Goal: Information Seeking & Learning: Learn about a topic

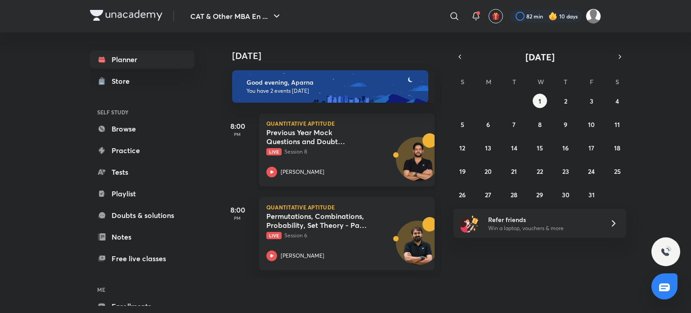
click at [273, 172] on icon at bounding box center [271, 171] width 3 height 3
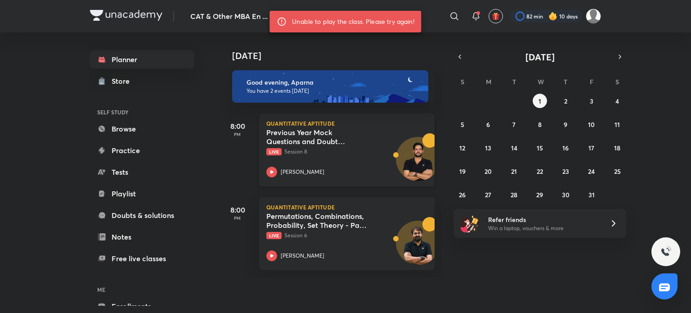
click at [274, 172] on icon at bounding box center [271, 172] width 11 height 11
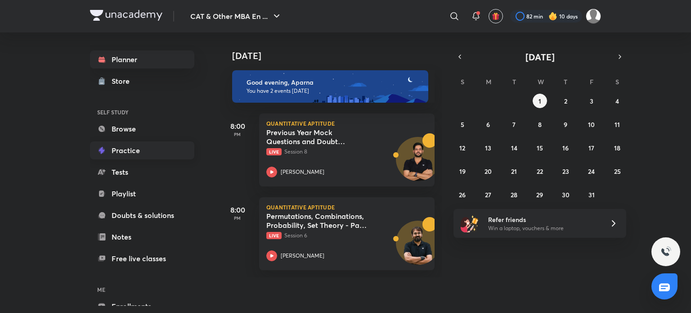
click at [141, 153] on link "Practice" at bounding box center [142, 150] width 104 height 18
click at [138, 131] on link "Browse" at bounding box center [142, 129] width 104 height 18
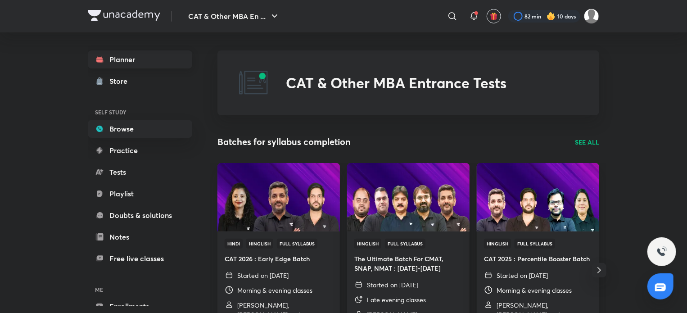
click at [140, 63] on link "Planner" at bounding box center [140, 59] width 104 height 18
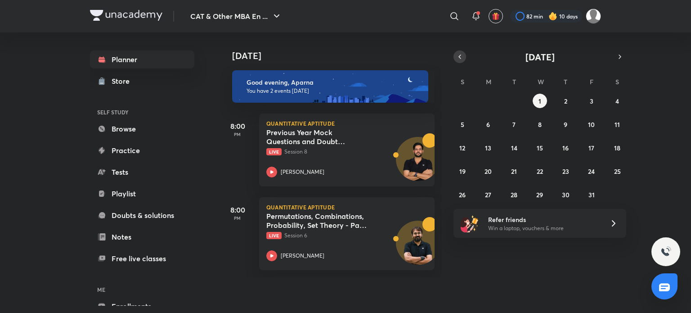
click at [458, 57] on icon "button" at bounding box center [459, 57] width 7 height 8
click at [488, 103] on abbr "1" at bounding box center [488, 101] width 3 height 9
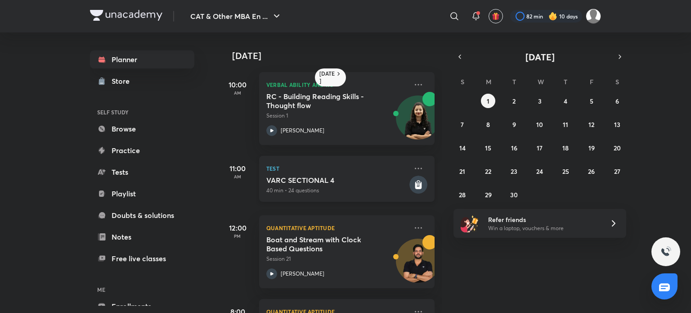
click at [319, 176] on h5 "VARC SECTIONAL 4" at bounding box center [336, 180] width 141 height 9
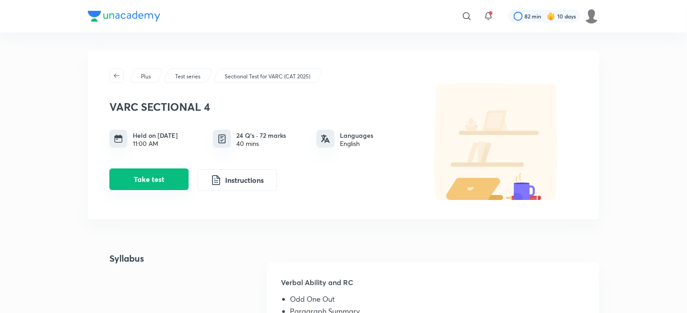
click at [146, 179] on button "Take test" at bounding box center [148, 179] width 79 height 22
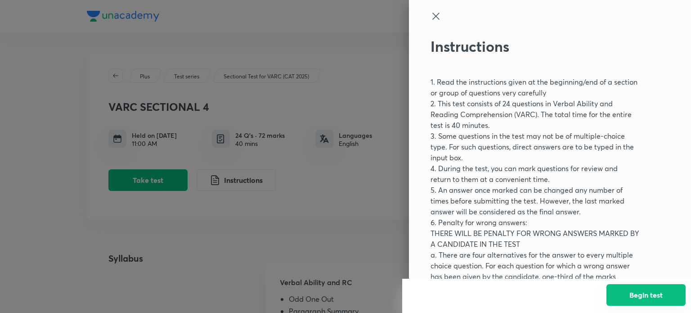
click at [626, 297] on button "Begin test" at bounding box center [646, 295] width 79 height 22
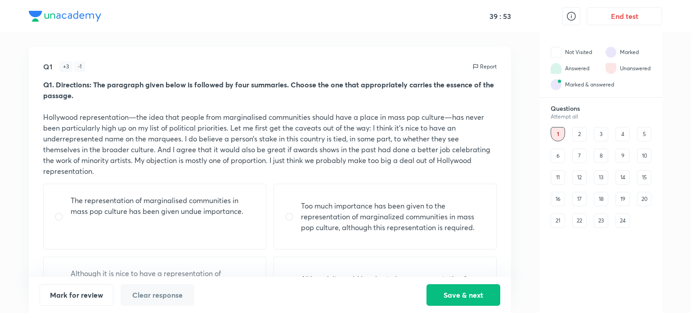
click at [579, 130] on div "2" at bounding box center [579, 134] width 14 height 14
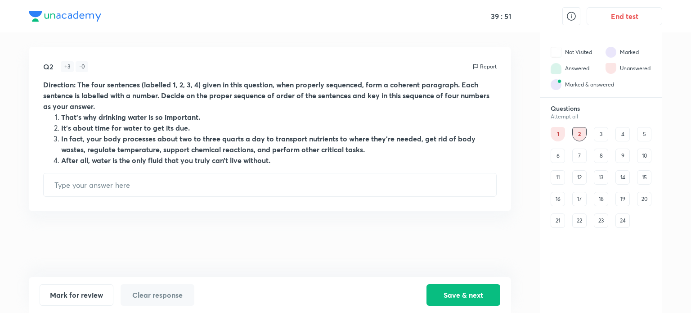
click at [599, 131] on div "3" at bounding box center [601, 134] width 14 height 14
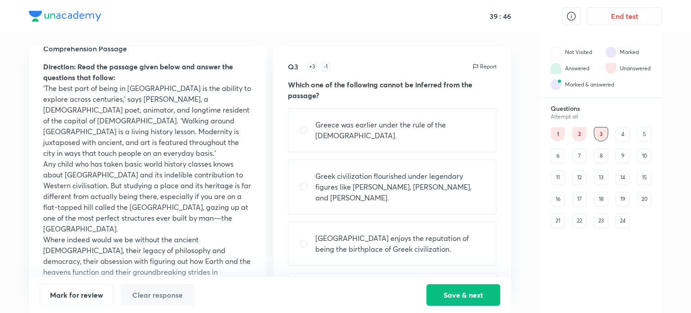
scroll to position [11, 0]
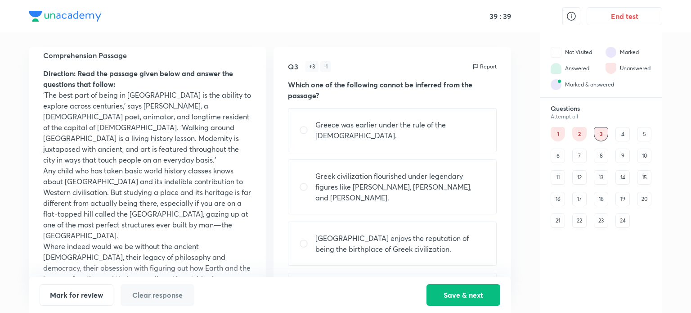
click at [619, 132] on div "4" at bounding box center [623, 134] width 14 height 14
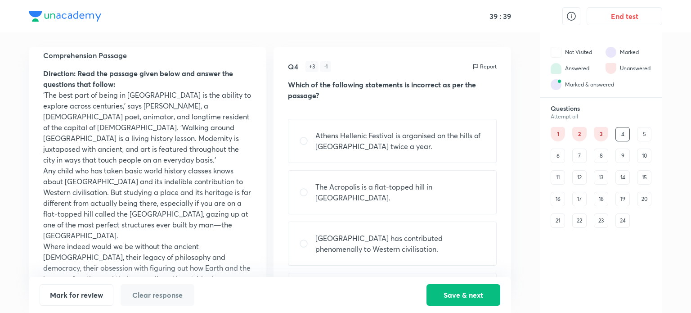
scroll to position [0, 0]
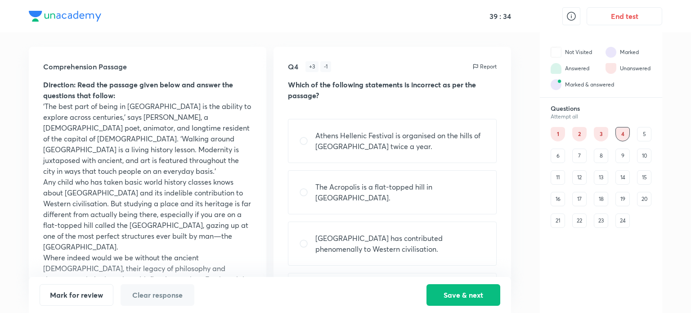
click at [644, 135] on div "5" at bounding box center [644, 134] width 14 height 14
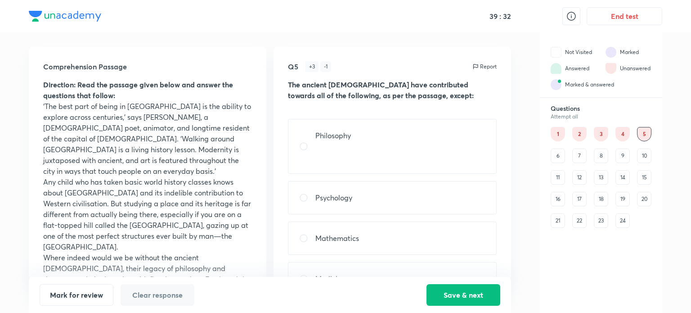
click at [554, 158] on div "6" at bounding box center [558, 156] width 14 height 14
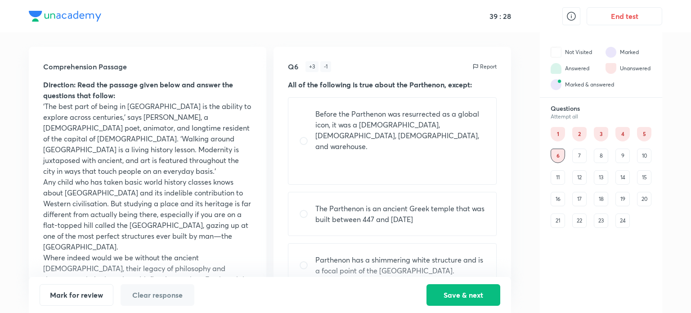
click at [621, 134] on div "4" at bounding box center [623, 134] width 14 height 14
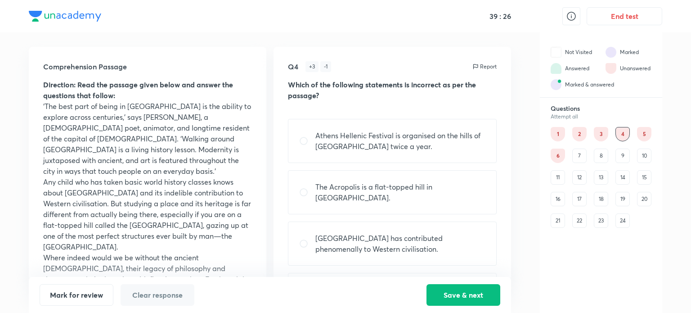
click at [647, 135] on div "5" at bounding box center [644, 134] width 14 height 14
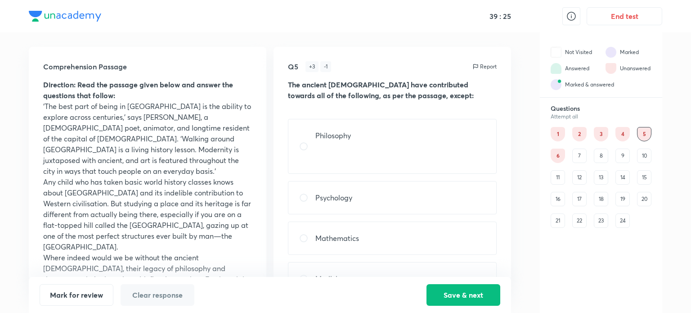
click at [579, 159] on div "7" at bounding box center [579, 156] width 14 height 14
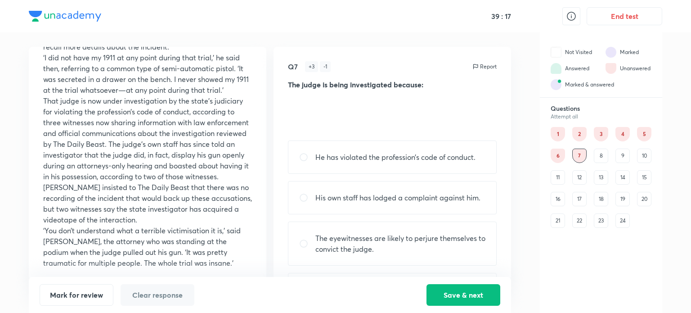
scroll to position [181, 0]
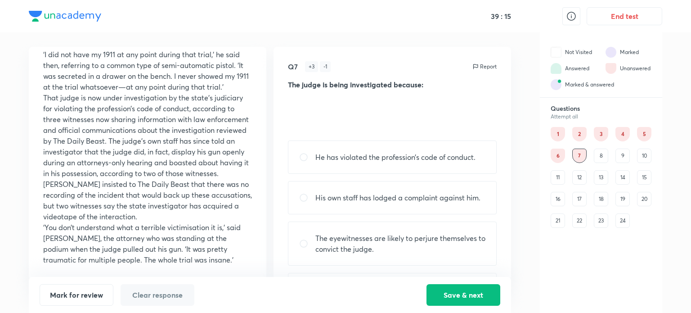
click at [599, 159] on div "8" at bounding box center [601, 156] width 14 height 14
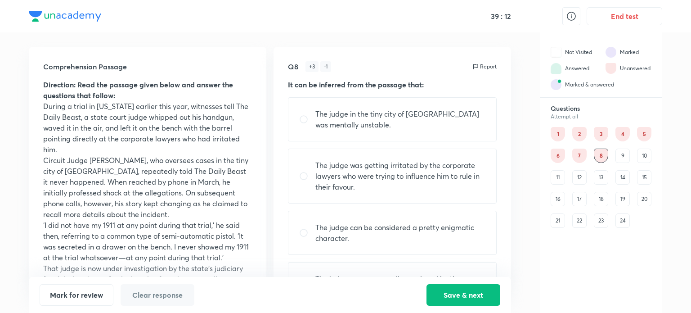
click at [630, 157] on div "1 2 3 4 5 6 7 8 9 10 11 12 13 14 15 16 17 18 19 20 21 22 23 24" at bounding box center [601, 177] width 101 height 101
click at [622, 157] on div "9" at bounding box center [623, 156] width 14 height 14
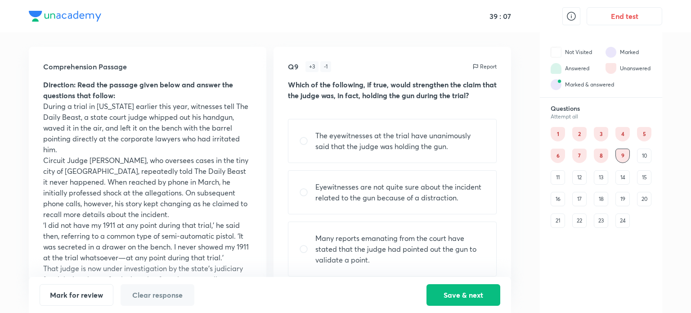
click at [646, 153] on div "10" at bounding box center [644, 156] width 14 height 14
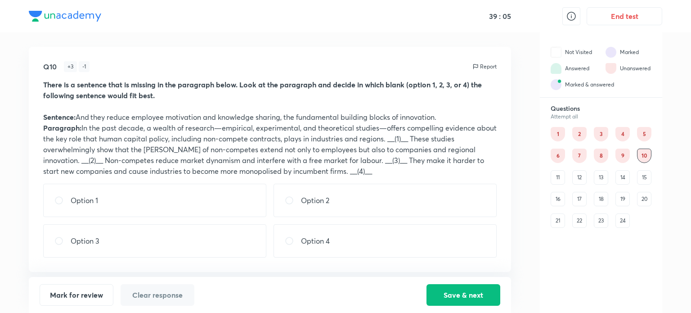
click at [556, 178] on div "11" at bounding box center [558, 177] width 14 height 14
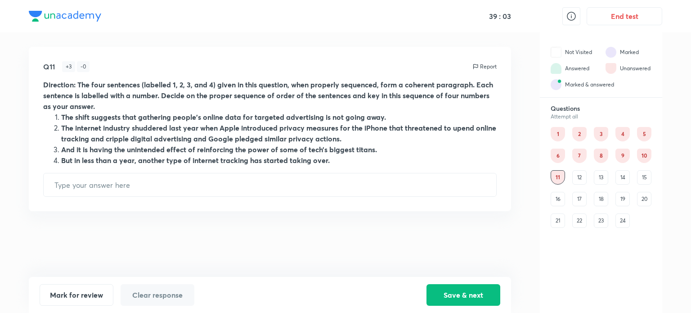
click at [577, 180] on div "12" at bounding box center [579, 177] width 14 height 14
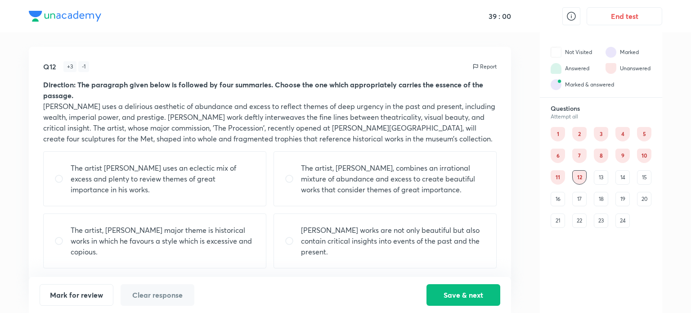
click at [602, 180] on div "13" at bounding box center [601, 177] width 14 height 14
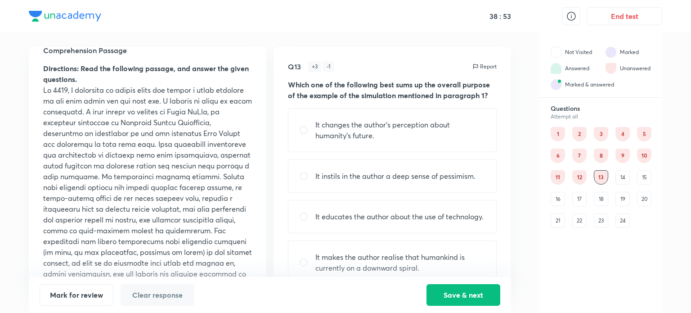
scroll to position [9, 0]
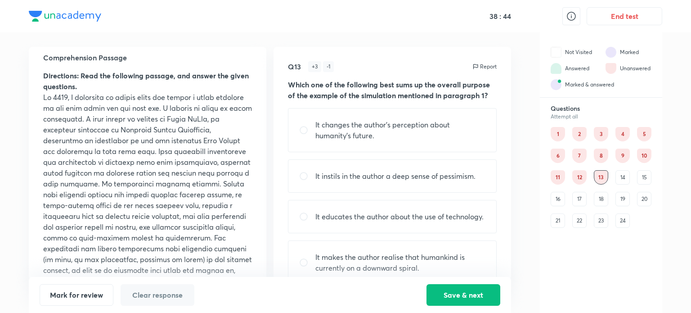
click at [621, 174] on div "14" at bounding box center [623, 177] width 14 height 14
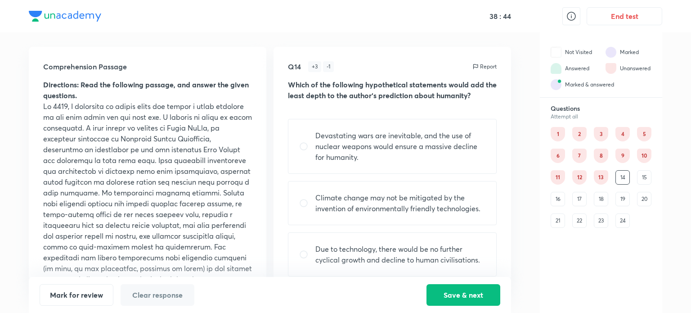
scroll to position [0, 0]
click at [644, 177] on div "15" at bounding box center [644, 177] width 14 height 14
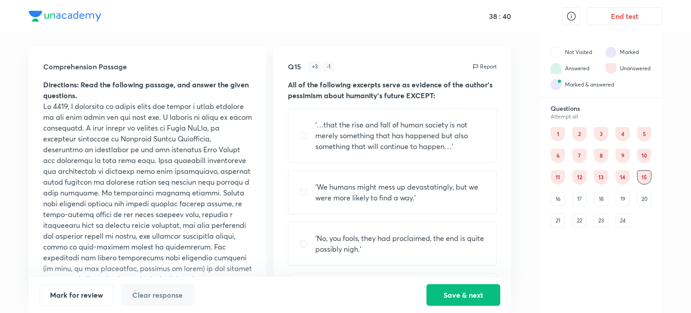
click at [559, 201] on div "16" at bounding box center [558, 199] width 14 height 14
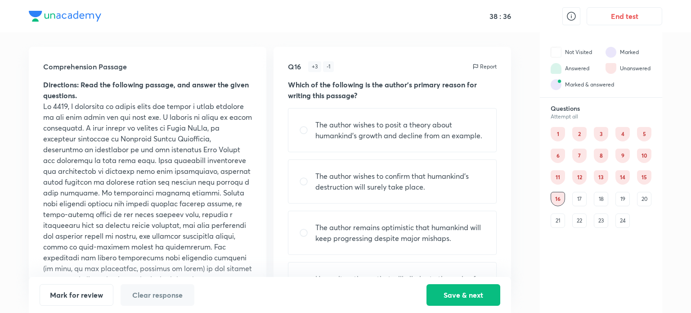
click at [576, 199] on div "17" at bounding box center [579, 199] width 14 height 14
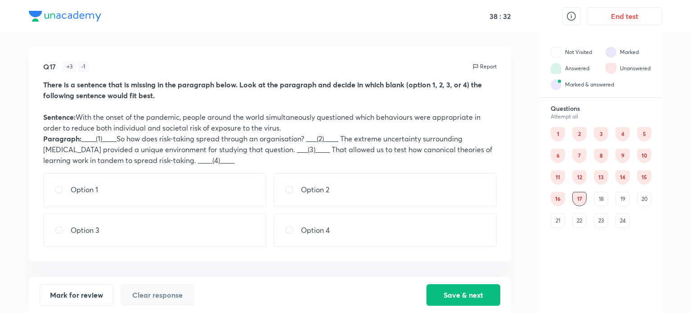
click at [597, 196] on div "18" at bounding box center [601, 199] width 14 height 14
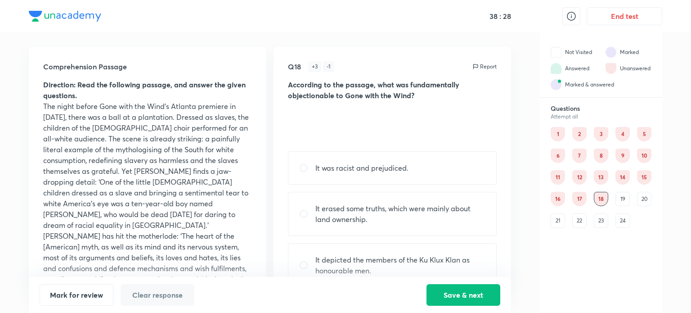
click at [624, 203] on div "19" at bounding box center [623, 199] width 14 height 14
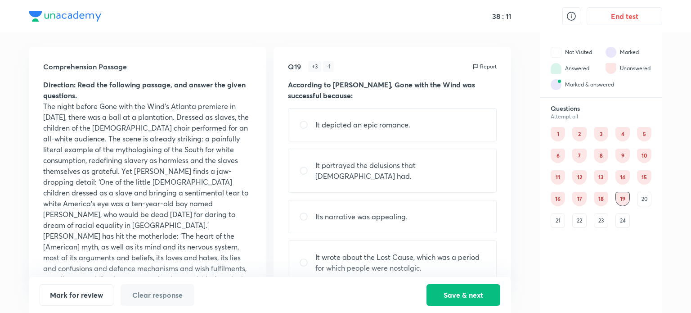
click at [646, 200] on div "20" at bounding box center [644, 199] width 14 height 14
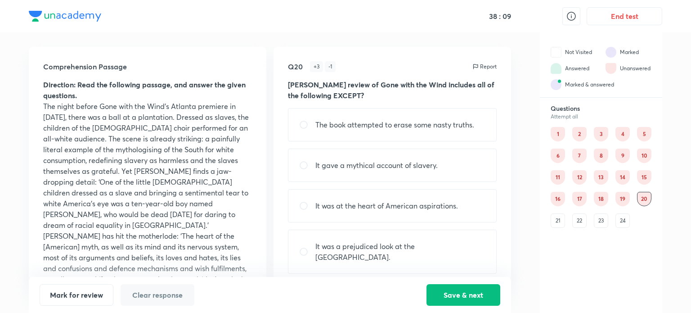
click at [558, 220] on div "21" at bounding box center [558, 220] width 14 height 14
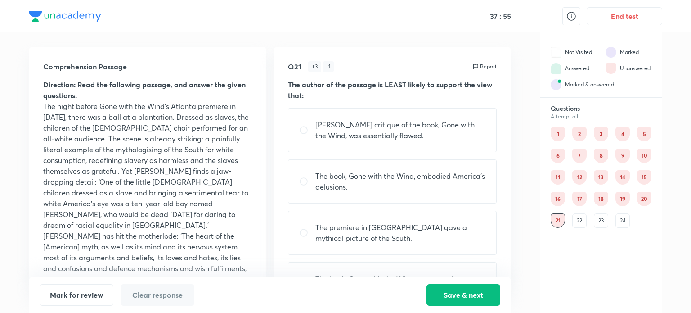
click at [585, 217] on div "22" at bounding box center [579, 220] width 14 height 14
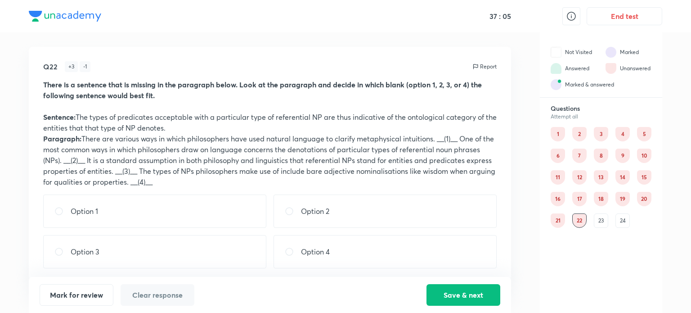
click at [599, 221] on div "23" at bounding box center [601, 220] width 14 height 14
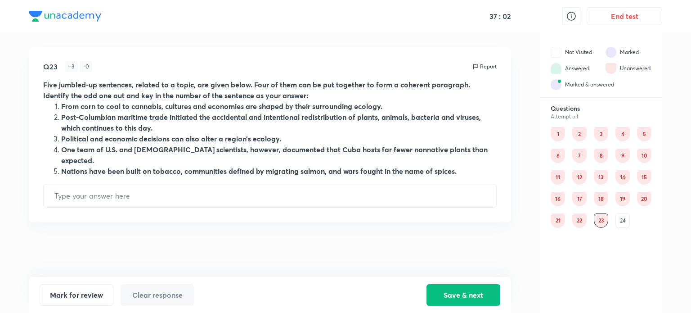
click at [622, 220] on div "24" at bounding box center [623, 220] width 14 height 14
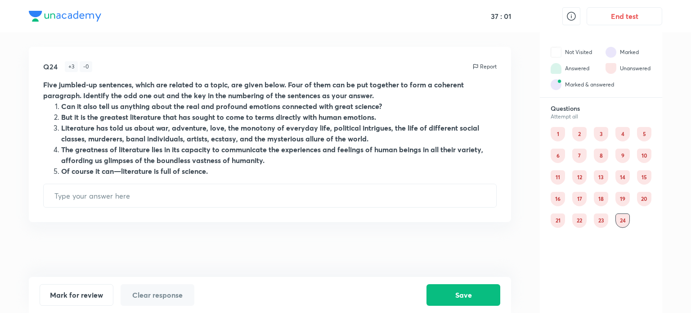
click at [646, 196] on div "20" at bounding box center [644, 199] width 14 height 14
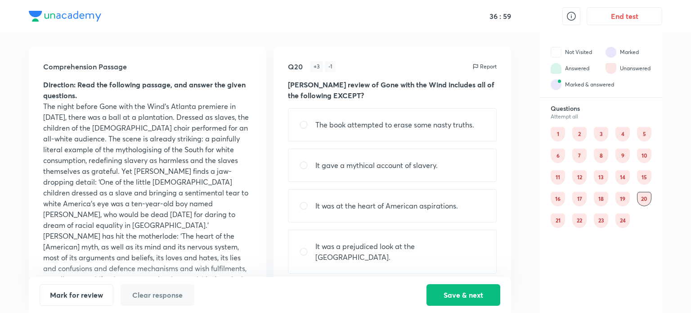
click at [620, 202] on div "19" at bounding box center [623, 199] width 14 height 14
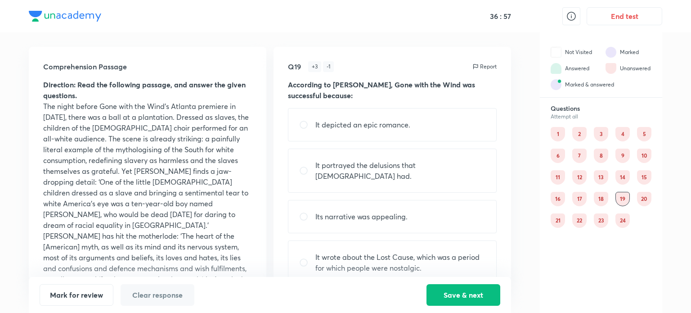
click at [599, 200] on div "18" at bounding box center [601, 199] width 14 height 14
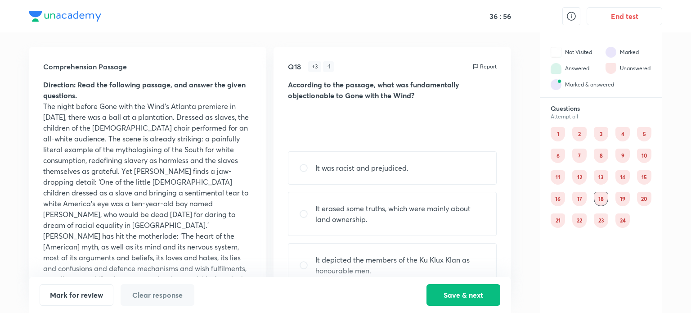
click at [581, 195] on div "17" at bounding box center [579, 199] width 14 height 14
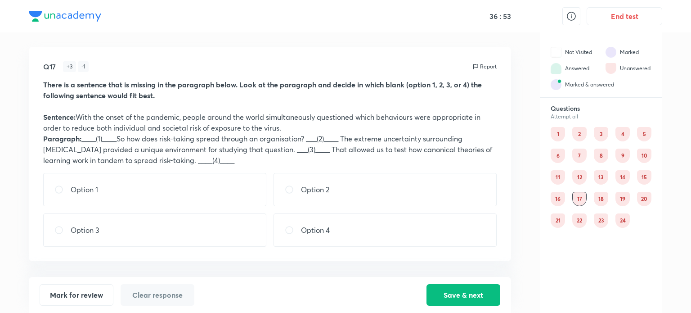
click at [561, 201] on div "16" at bounding box center [558, 199] width 14 height 14
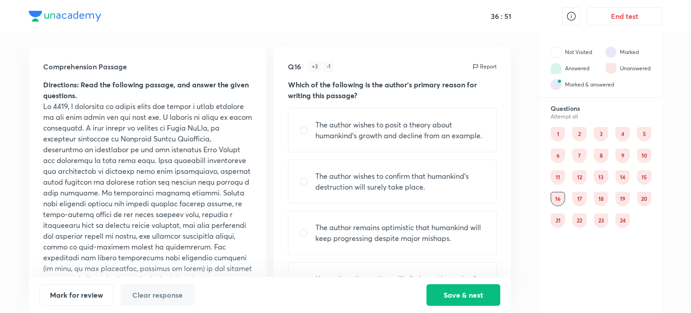
click at [643, 181] on div "15" at bounding box center [644, 177] width 14 height 14
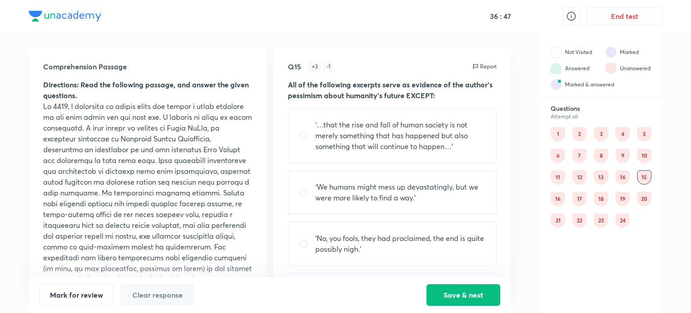
click at [624, 179] on div "14" at bounding box center [623, 177] width 14 height 14
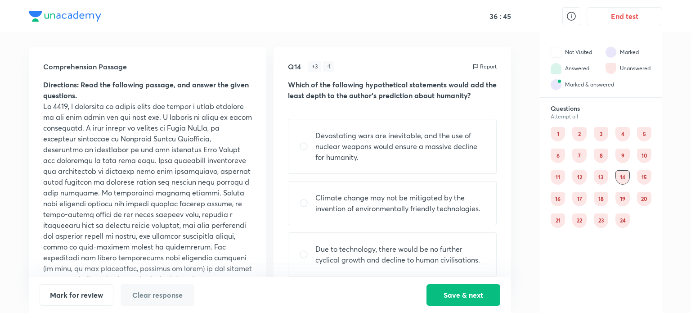
click at [602, 182] on div "13" at bounding box center [601, 177] width 14 height 14
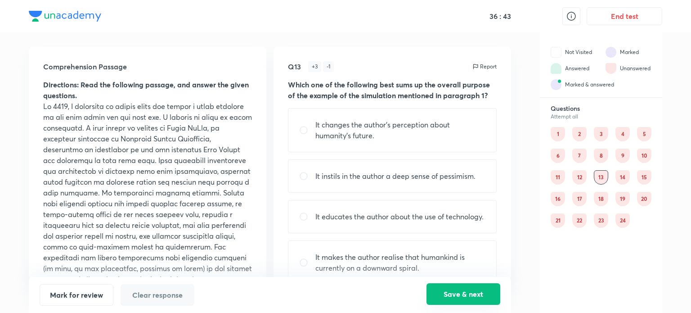
click at [477, 293] on button "Save & next" at bounding box center [464, 294] width 74 height 22
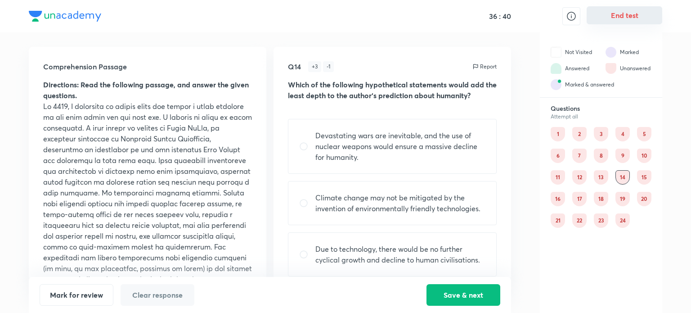
click at [617, 16] on button "End test" at bounding box center [625, 15] width 76 height 18
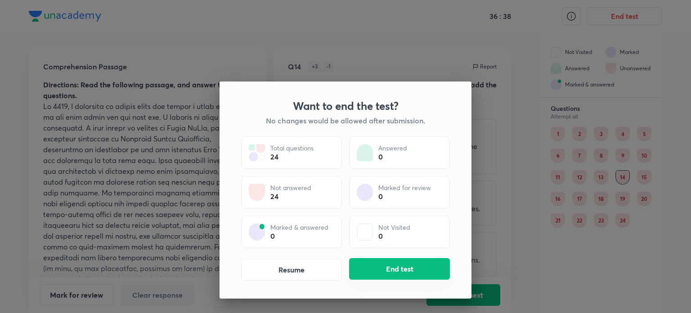
click at [395, 271] on button "End test" at bounding box center [399, 269] width 101 height 22
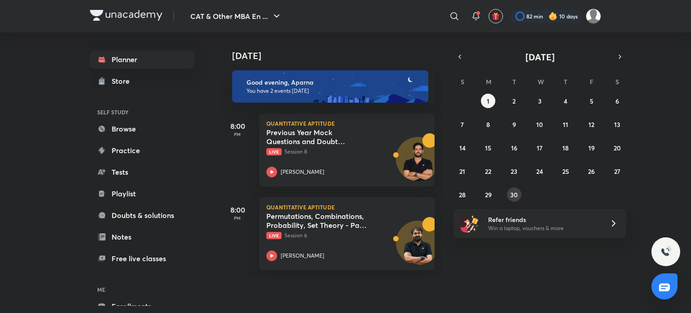
click at [515, 197] on abbr "30" at bounding box center [514, 194] width 8 height 9
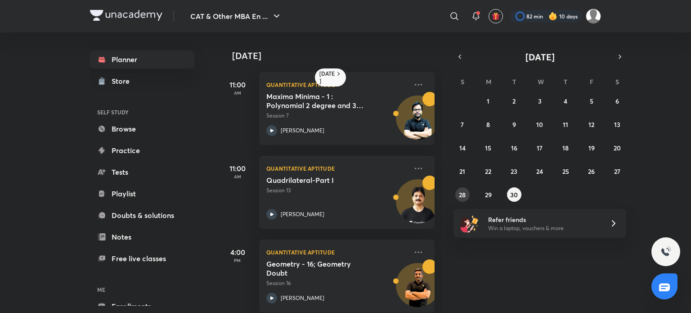
click at [464, 199] on button "28" at bounding box center [462, 194] width 14 height 14
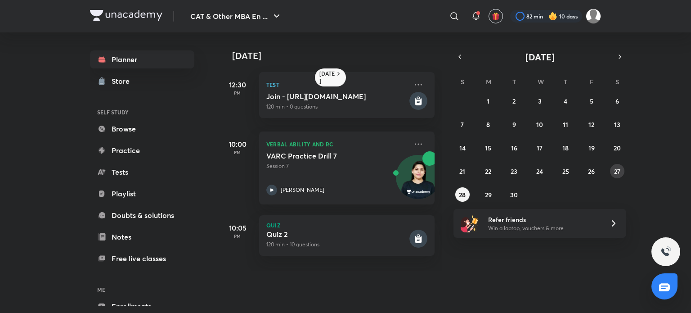
click at [610, 171] on button "27" at bounding box center [617, 171] width 14 height 14
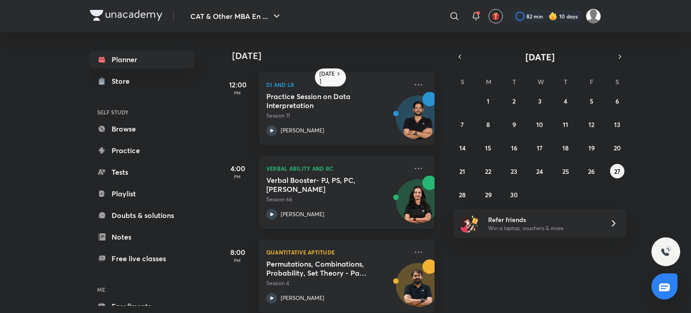
scroll to position [97, 0]
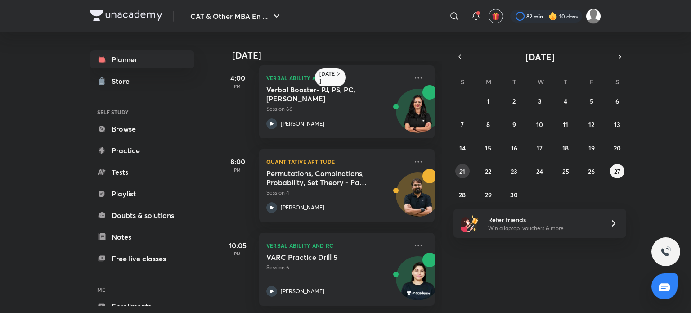
click at [457, 167] on button "21" at bounding box center [462, 171] width 14 height 14
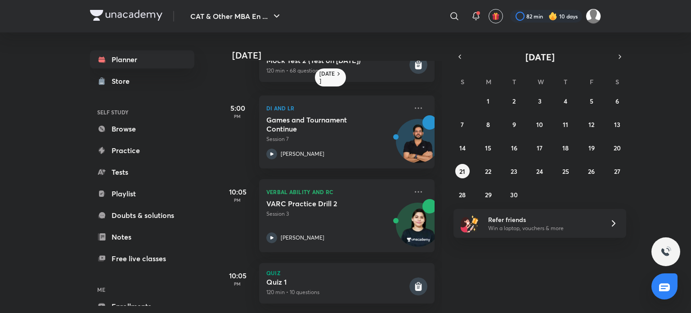
scroll to position [167, 0]
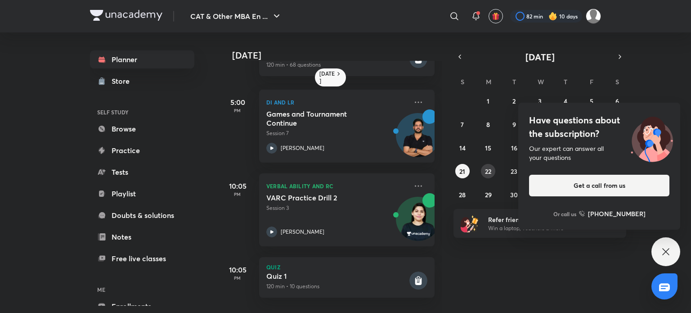
drag, startPoint x: 493, startPoint y: 165, endPoint x: 491, endPoint y: 170, distance: 6.0
click at [491, 170] on div "31 1 2 3 4 5 6 7 8 9 10 11 12 13 14 15 16 17 18 19 20 21 22 23 24 25 26 27 28 2…" at bounding box center [540, 148] width 173 height 108
click at [491, 170] on abbr "22" at bounding box center [488, 171] width 6 height 9
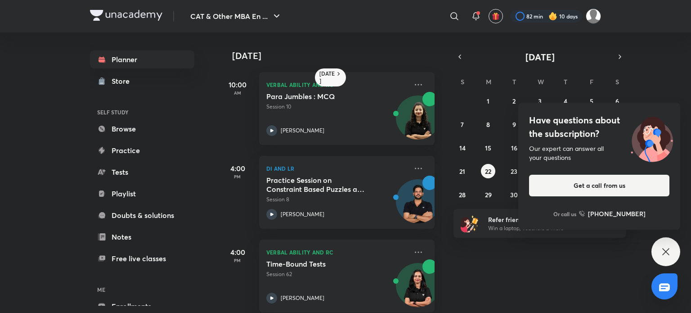
click at [653, 247] on div "Have questions about the subscription? Our expert can answer all your questions…" at bounding box center [666, 251] width 29 height 29
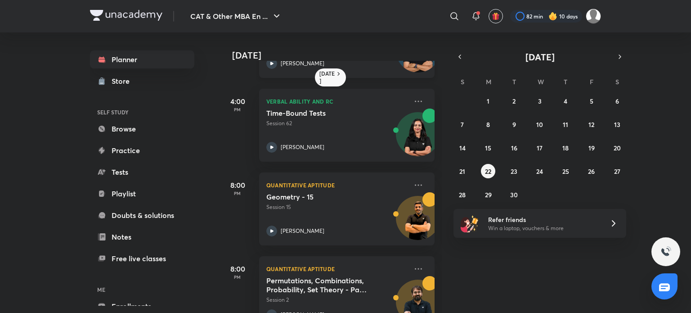
scroll to position [265, 0]
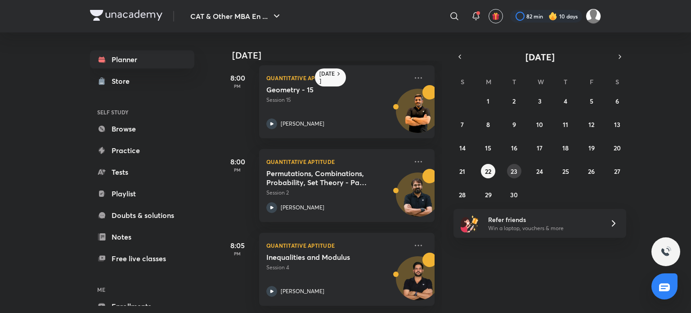
click at [508, 168] on button "23" at bounding box center [514, 171] width 14 height 14
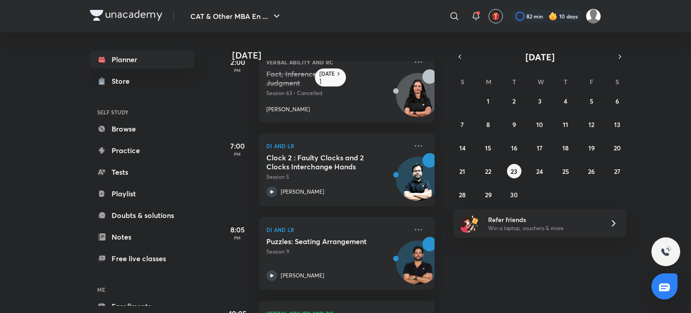
scroll to position [348, 0]
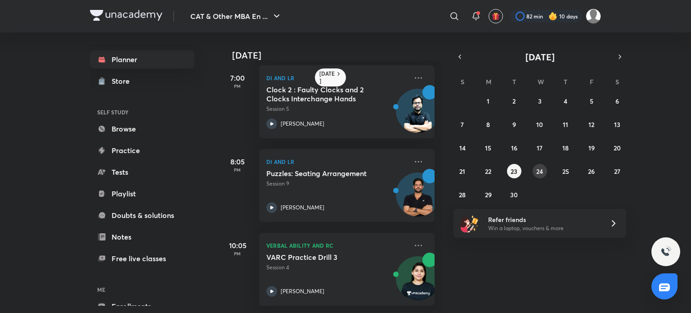
click at [539, 168] on abbr "24" at bounding box center [539, 171] width 7 height 9
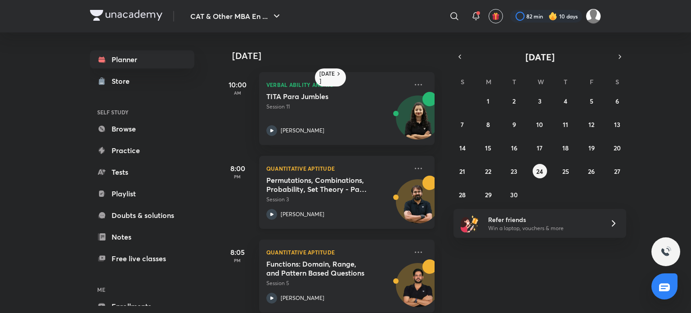
scroll to position [14, 0]
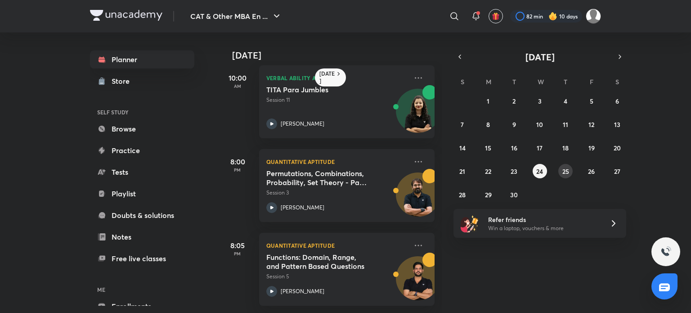
click at [566, 178] on button "25" at bounding box center [565, 171] width 14 height 14
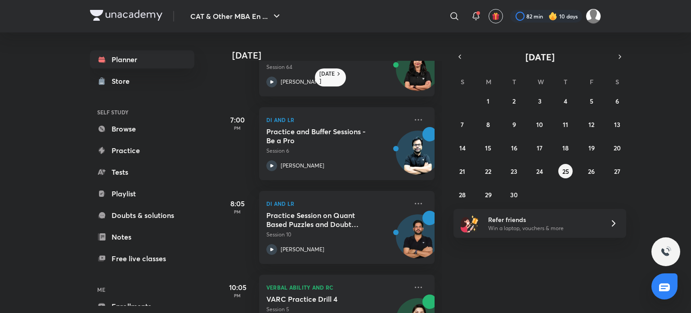
scroll to position [348, 0]
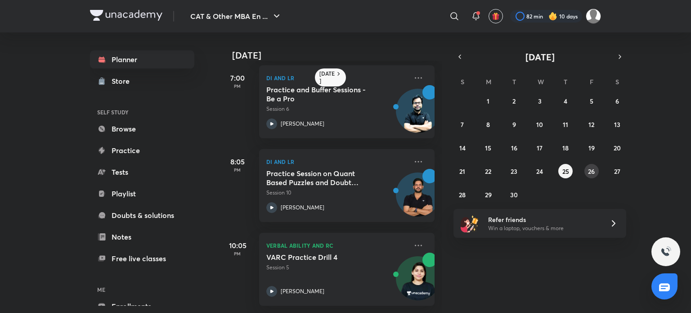
click at [596, 171] on button "26" at bounding box center [592, 171] width 14 height 14
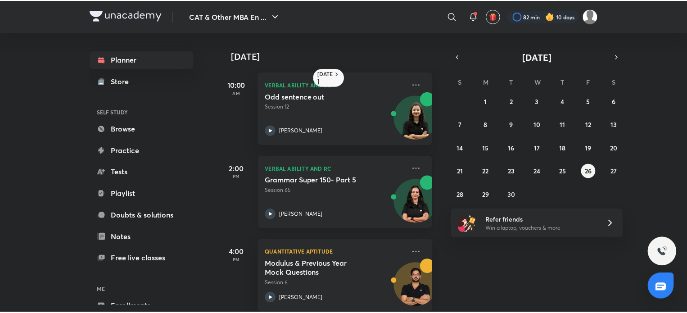
scroll to position [14, 0]
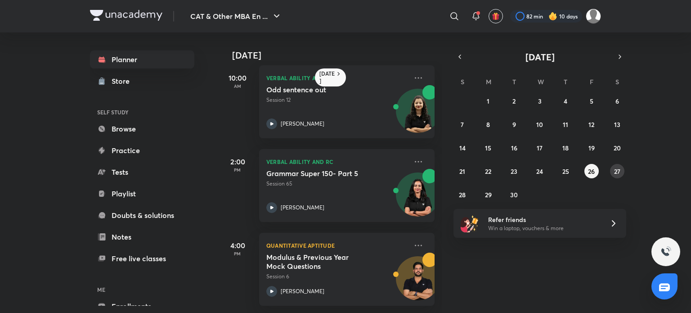
click at [617, 169] on abbr "27" at bounding box center [617, 171] width 6 height 9
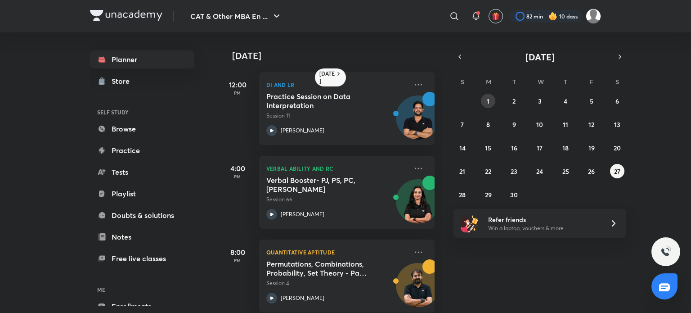
click at [488, 95] on button "1" at bounding box center [488, 101] width 14 height 14
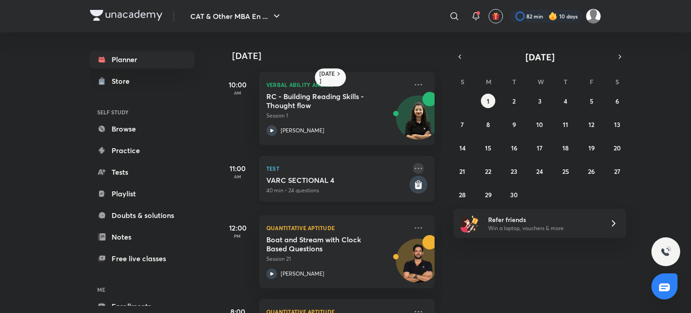
click at [413, 167] on icon at bounding box center [418, 168] width 11 height 11
click at [468, 189] on p "Go to course page" at bounding box center [481, 189] width 62 height 9
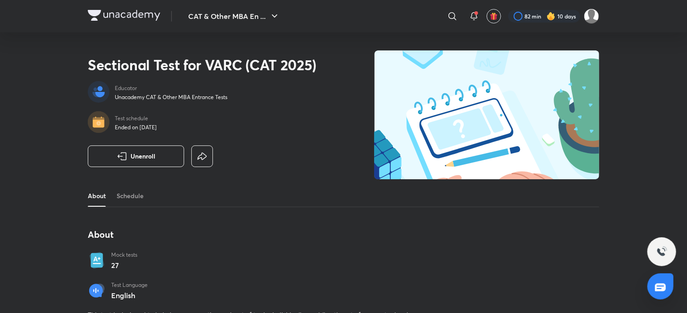
click at [203, 256] on div "About Mock tests 27 Test Language English This test is designed to help learner…" at bounding box center [257, 278] width 338 height 99
click at [146, 255] on div "Mock tests 27" at bounding box center [147, 260] width 72 height 19
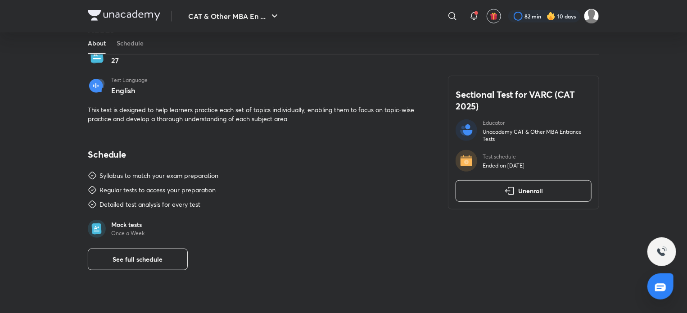
scroll to position [284, 0]
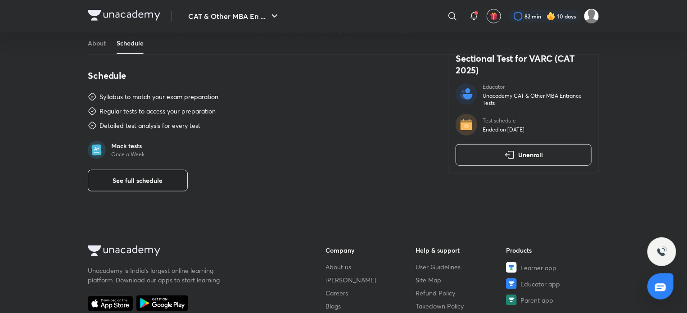
click at [149, 187] on button "See full schedule" at bounding box center [138, 181] width 100 height 22
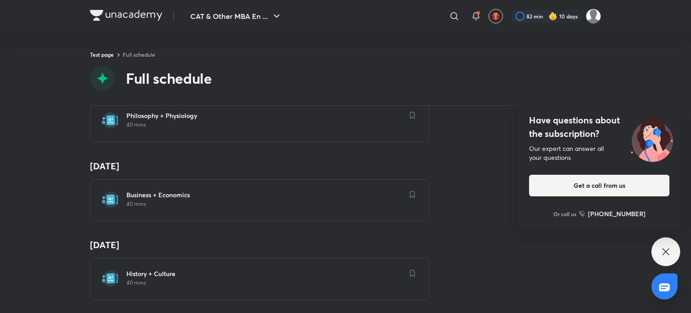
scroll to position [720, 0]
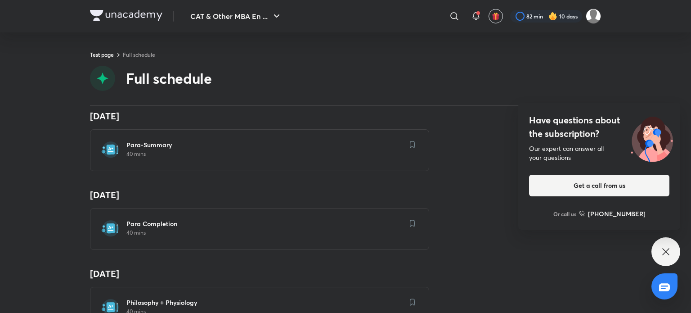
click at [549, 12] on img at bounding box center [553, 16] width 9 height 9
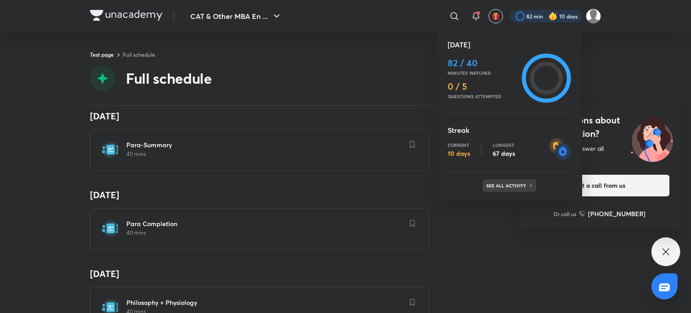
click at [527, 185] on p "See all activity" at bounding box center [507, 185] width 42 height 5
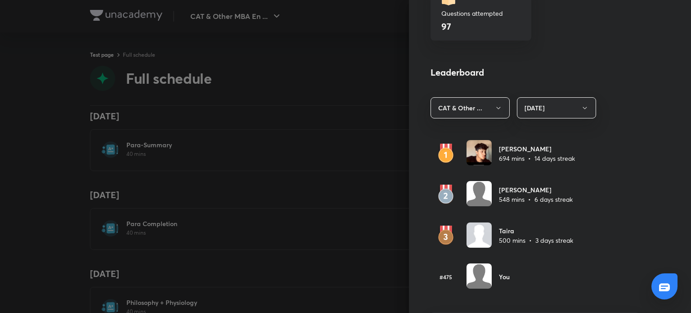
scroll to position [531, 0]
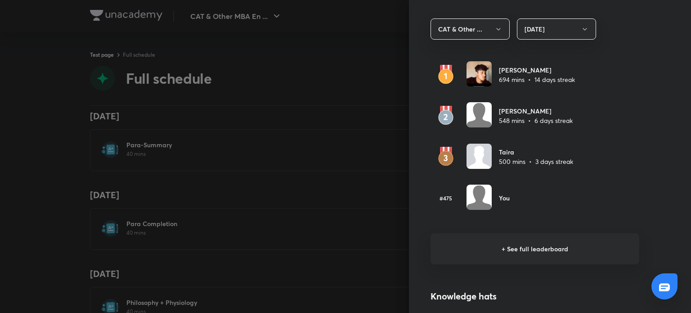
click at [508, 248] on h6 "+ See full leaderboard" at bounding box center [535, 248] width 209 height 31
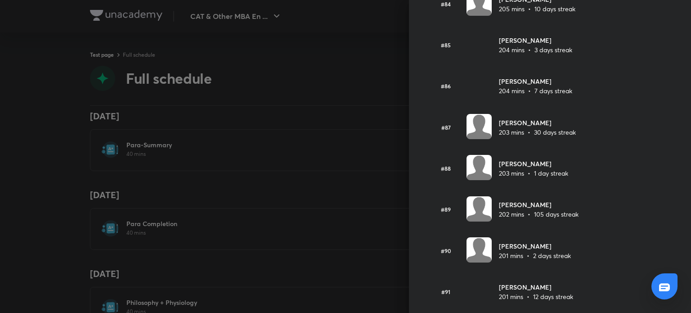
scroll to position [3488, 0]
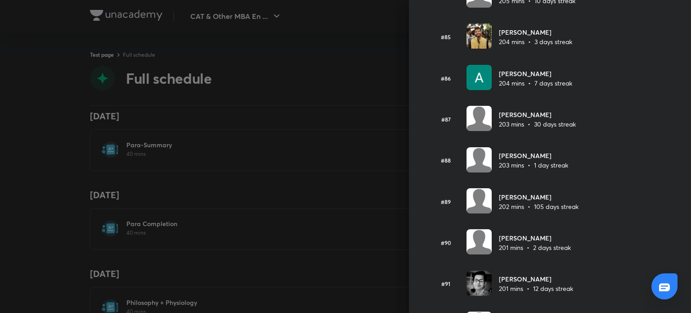
click at [313, 70] on div at bounding box center [345, 156] width 691 height 313
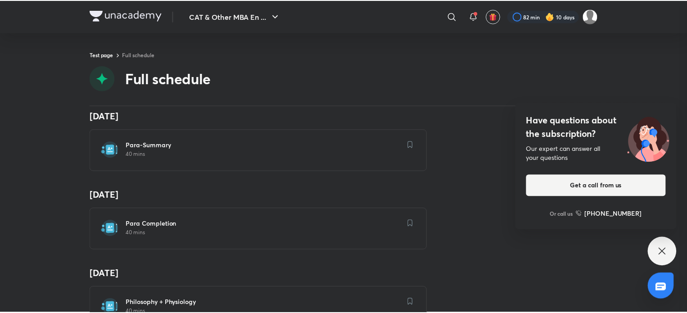
scroll to position [0, 0]
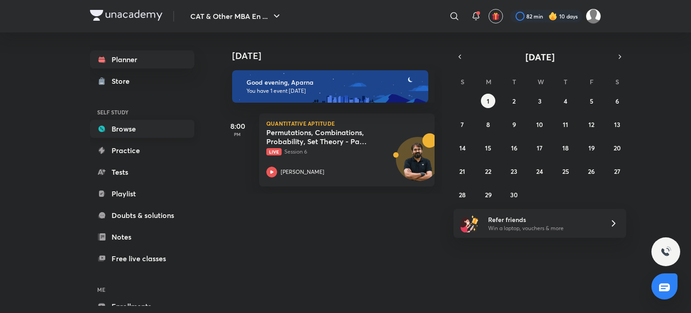
click at [122, 129] on link "Browse" at bounding box center [142, 129] width 104 height 18
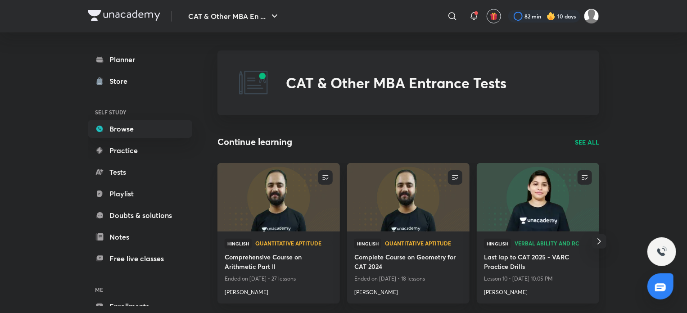
click at [583, 144] on p "SEE ALL" at bounding box center [587, 141] width 24 height 9
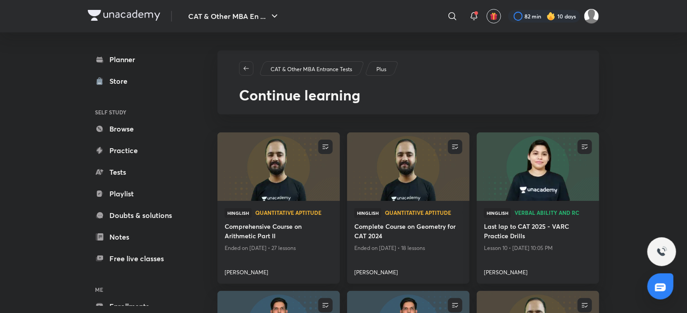
scroll to position [131, 0]
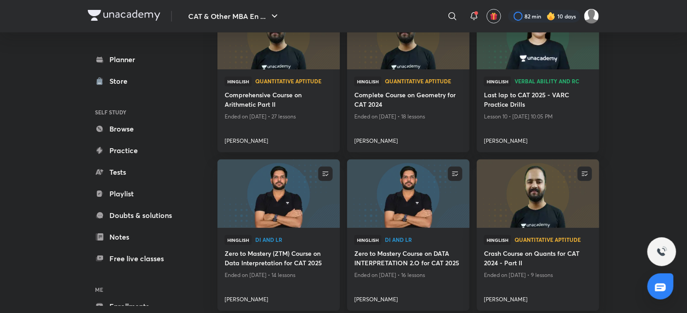
click at [396, 193] on img at bounding box center [408, 194] width 125 height 70
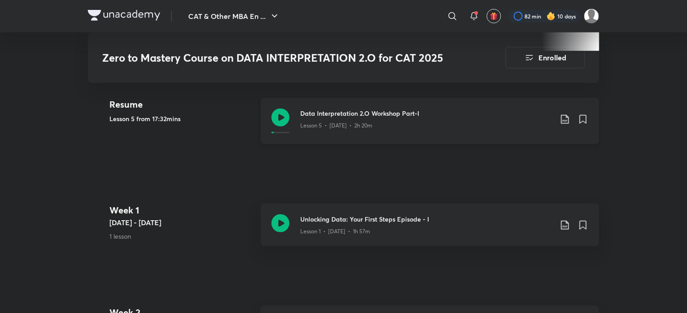
scroll to position [442, 0]
click at [284, 213] on icon at bounding box center [280, 222] width 18 height 18
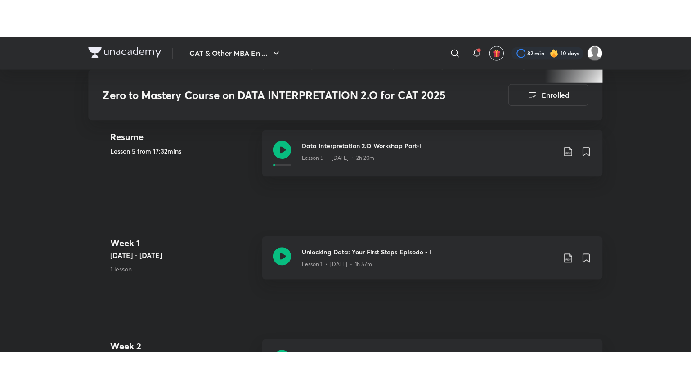
scroll to position [446, 0]
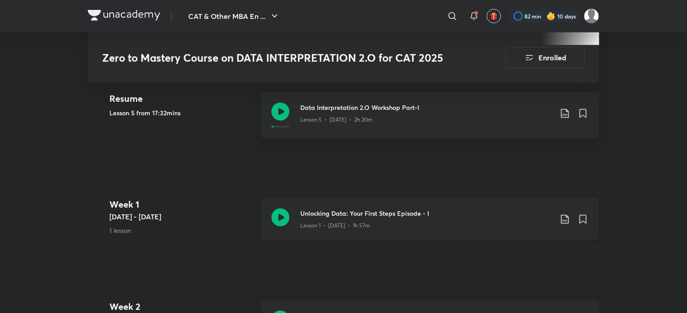
click at [284, 212] on icon at bounding box center [280, 217] width 18 height 18
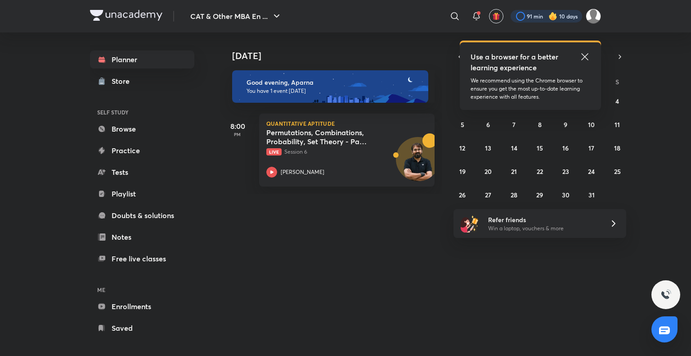
click at [540, 12] on div at bounding box center [547, 16] width 72 height 13
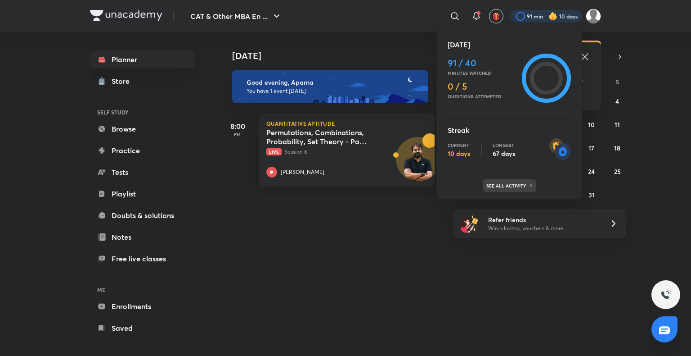
click at [512, 185] on p "See all activity" at bounding box center [507, 185] width 42 height 5
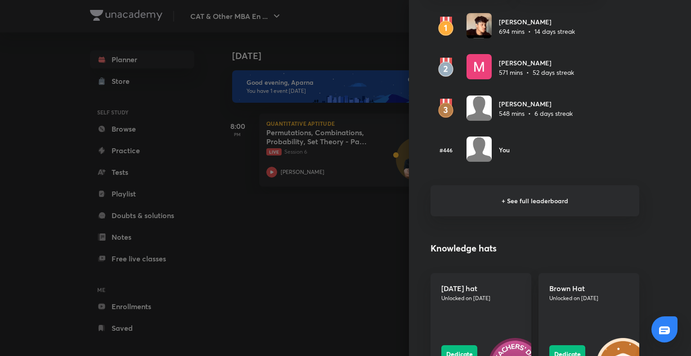
scroll to position [497, 0]
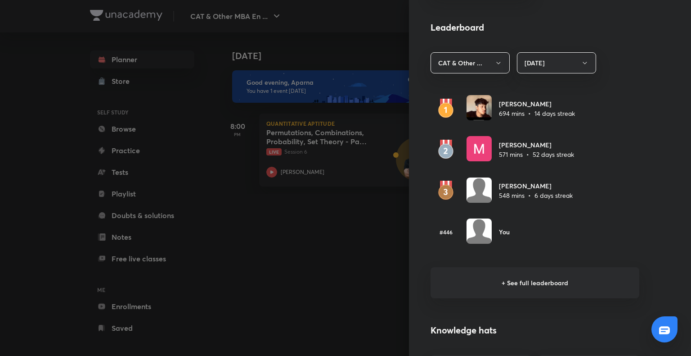
click at [302, 330] on div at bounding box center [345, 178] width 691 height 356
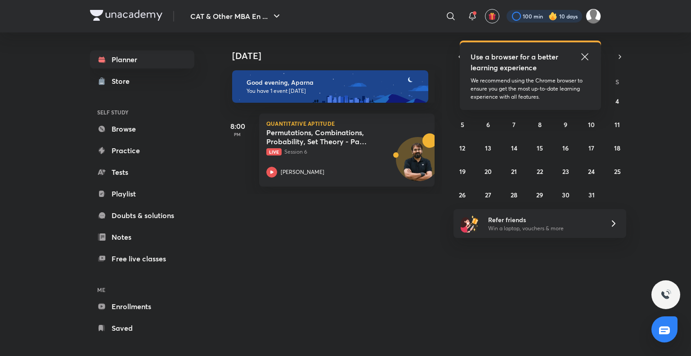
click at [543, 13] on div at bounding box center [545, 16] width 76 height 13
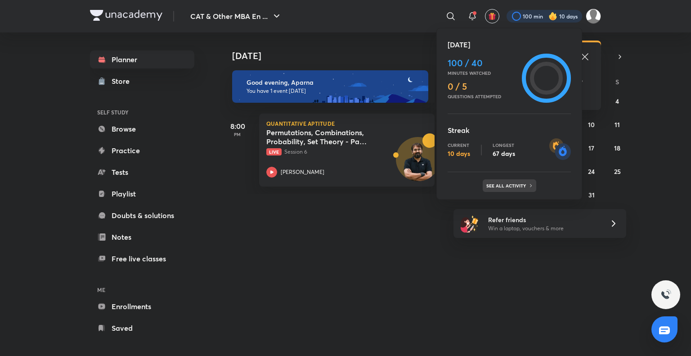
click at [517, 189] on div "See all activity" at bounding box center [510, 185] width 54 height 13
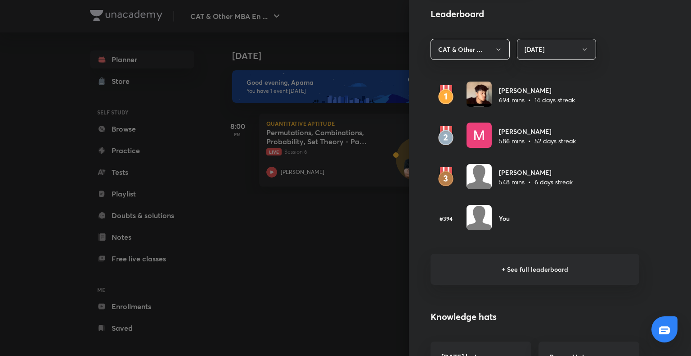
scroll to position [511, 0]
click at [268, 262] on div at bounding box center [345, 178] width 691 height 356
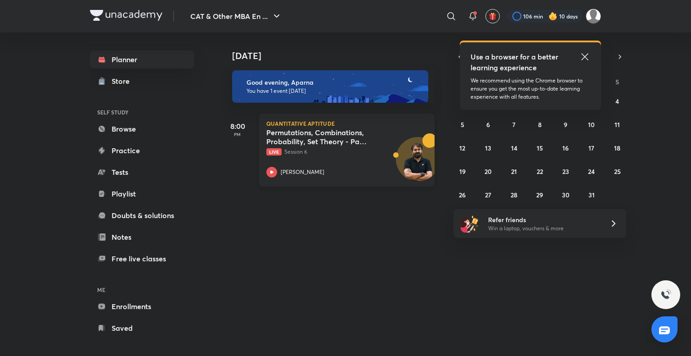
click at [275, 175] on icon at bounding box center [271, 172] width 11 height 11
click at [585, 59] on icon at bounding box center [585, 56] width 11 height 11
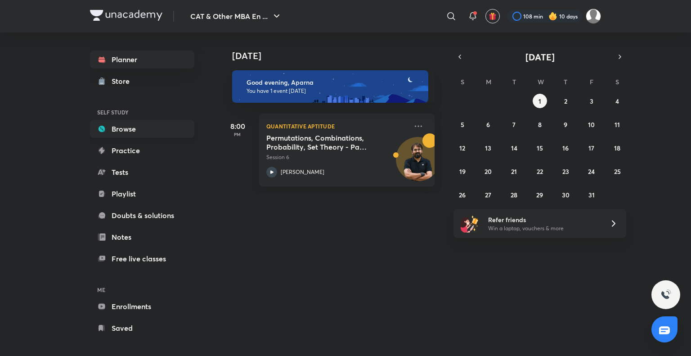
click at [147, 131] on link "Browse" at bounding box center [142, 129] width 104 height 18
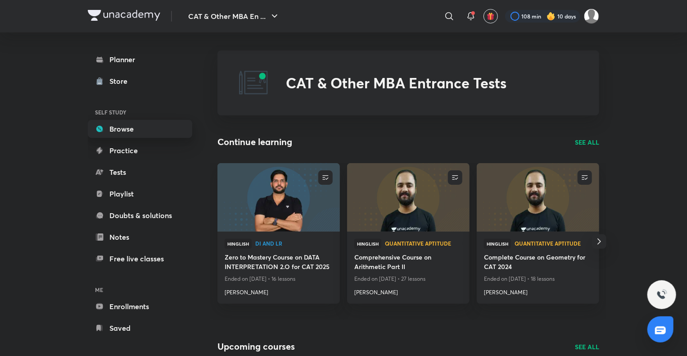
click at [151, 126] on link "Browse" at bounding box center [140, 129] width 104 height 18
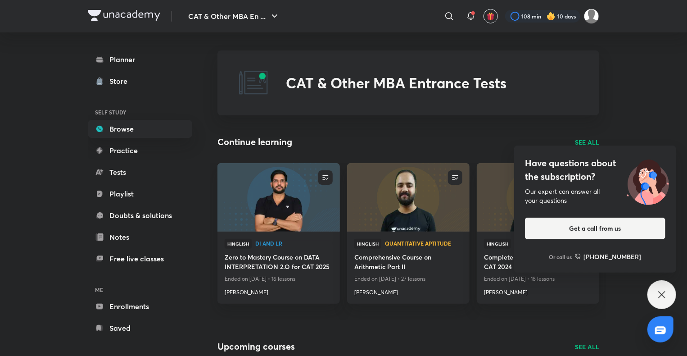
click at [659, 297] on icon at bounding box center [661, 294] width 7 height 7
